Goal: Check status: Check status

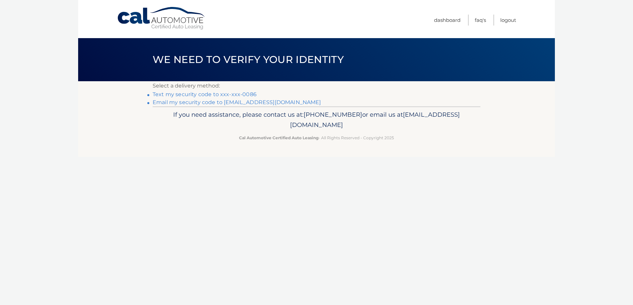
click at [247, 93] on link "Text my security code to xxx-xxx-0086" at bounding box center [205, 94] width 104 height 6
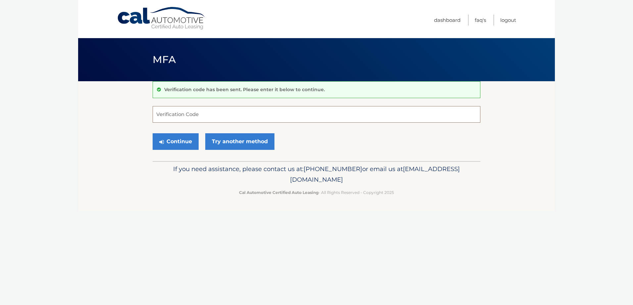
click at [257, 114] on input "Verification Code" at bounding box center [317, 114] width 328 height 17
type input "605357"
click at [153, 133] on button "Continue" at bounding box center [176, 141] width 46 height 17
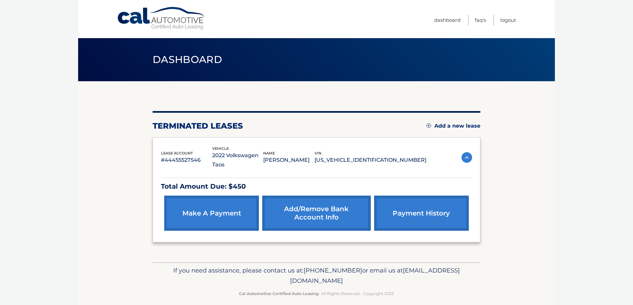
click at [414, 205] on link "payment history" at bounding box center [421, 212] width 95 height 35
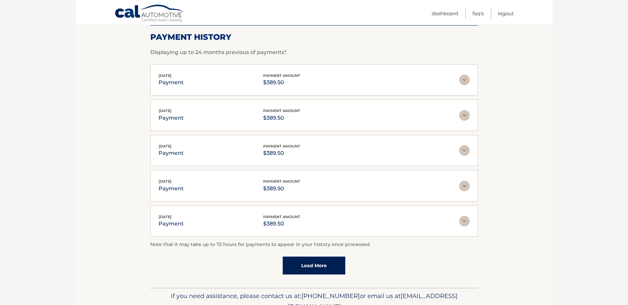
scroll to position [99, 0]
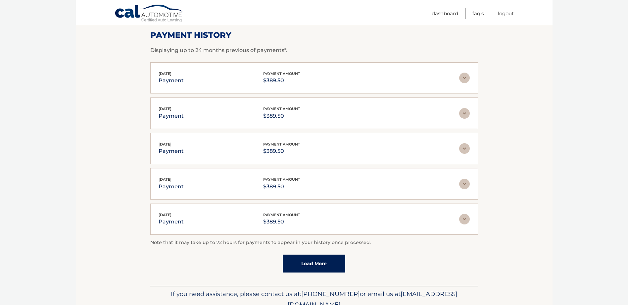
click at [325, 262] on link "Load More" at bounding box center [314, 263] width 63 height 18
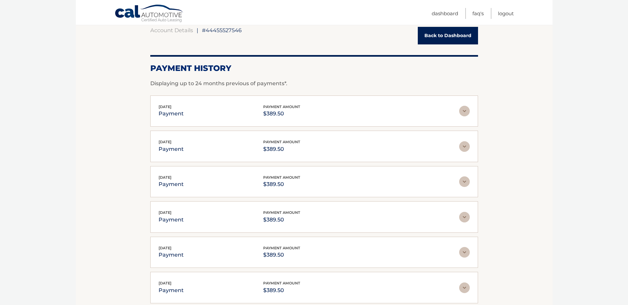
scroll to position [0, 0]
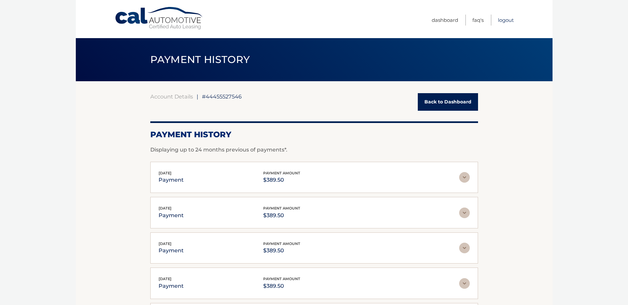
click at [501, 17] on link "Logout" at bounding box center [506, 20] width 16 height 11
